Goal: Task Accomplishment & Management: Use online tool/utility

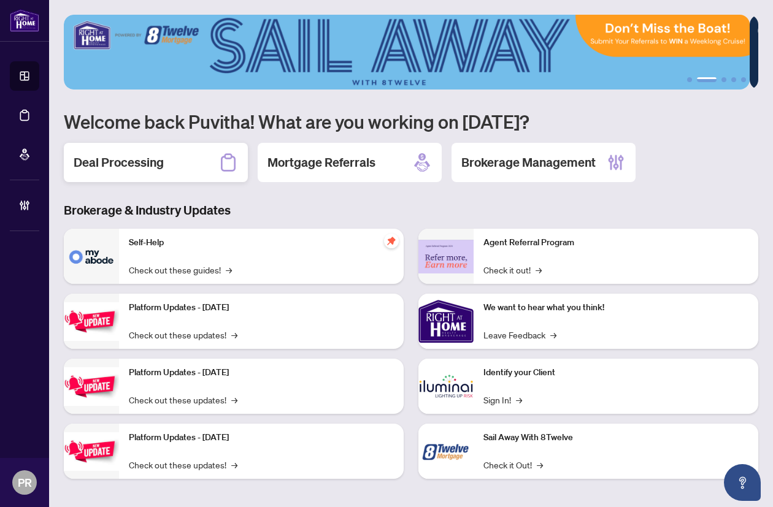
click at [177, 178] on div "Deal Processing" at bounding box center [156, 162] width 184 height 39
